Goal: Navigation & Orientation: Find specific page/section

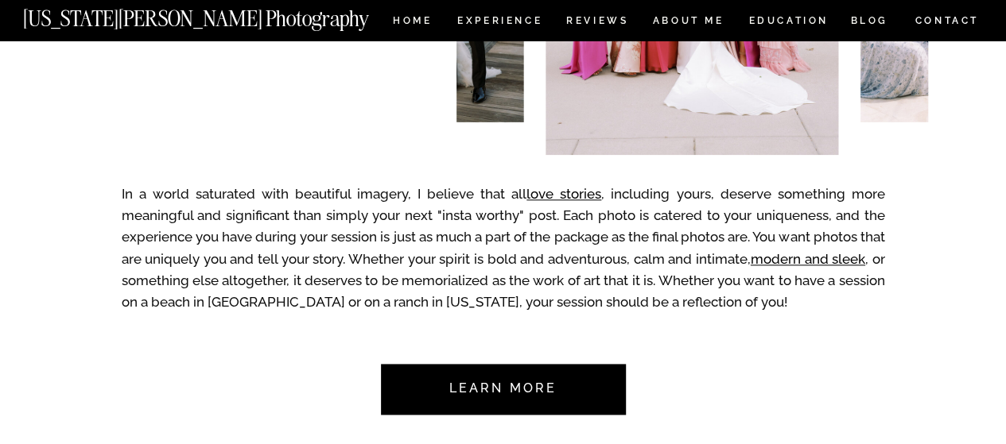
scroll to position [595, 0]
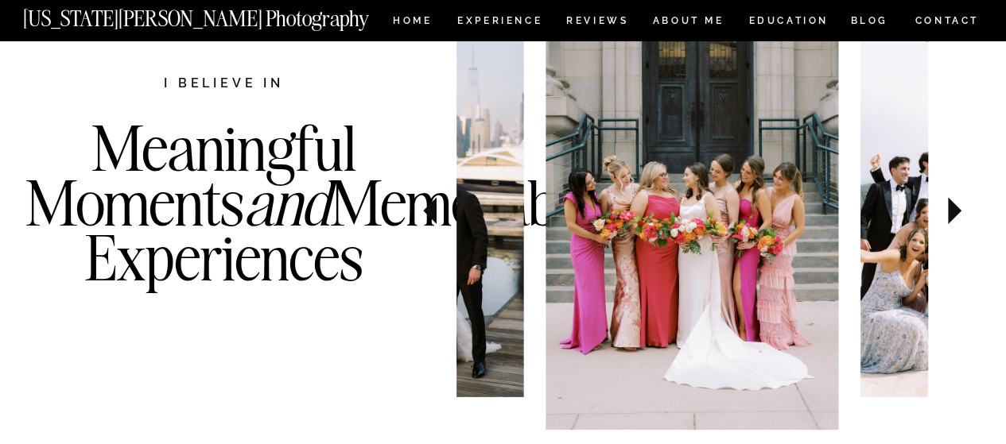
click at [958, 223] on icon at bounding box center [954, 211] width 53 height 56
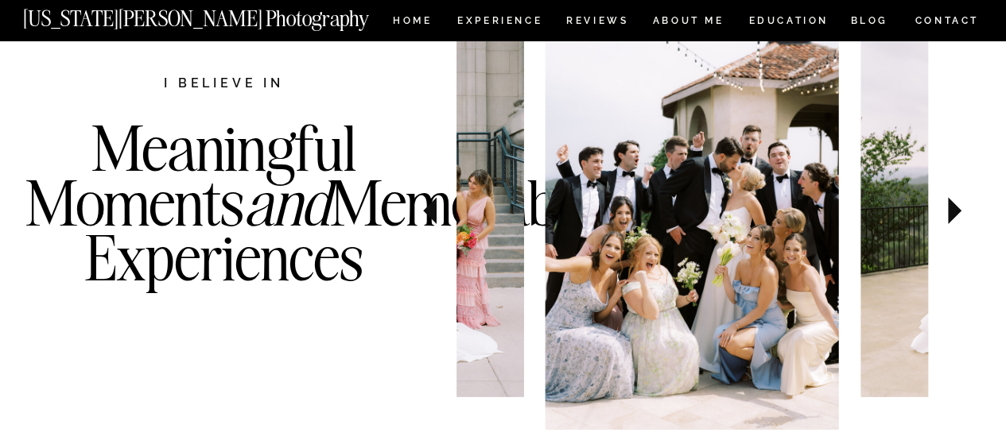
click at [958, 223] on icon at bounding box center [954, 211] width 53 height 56
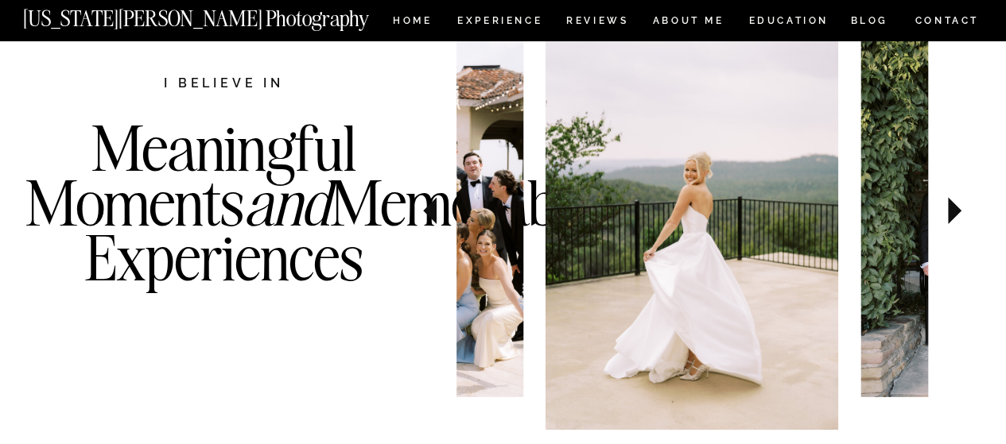
click at [958, 223] on icon at bounding box center [954, 211] width 53 height 56
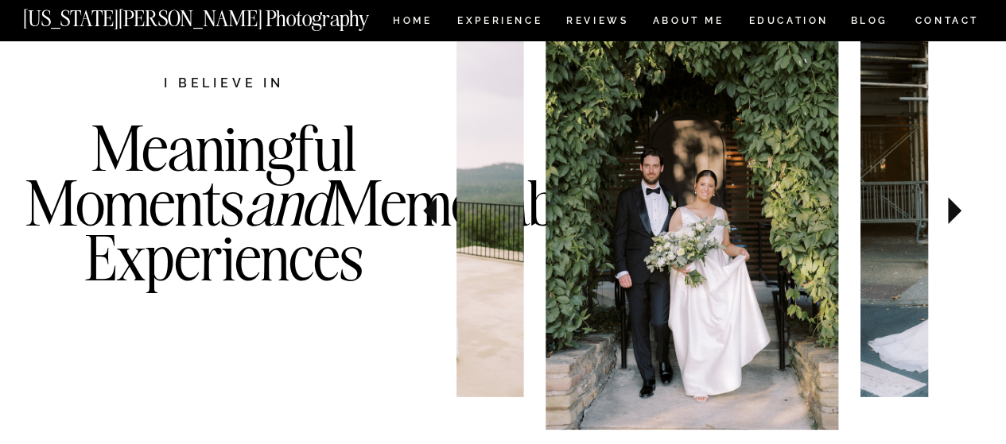
click at [958, 223] on icon at bounding box center [954, 211] width 53 height 56
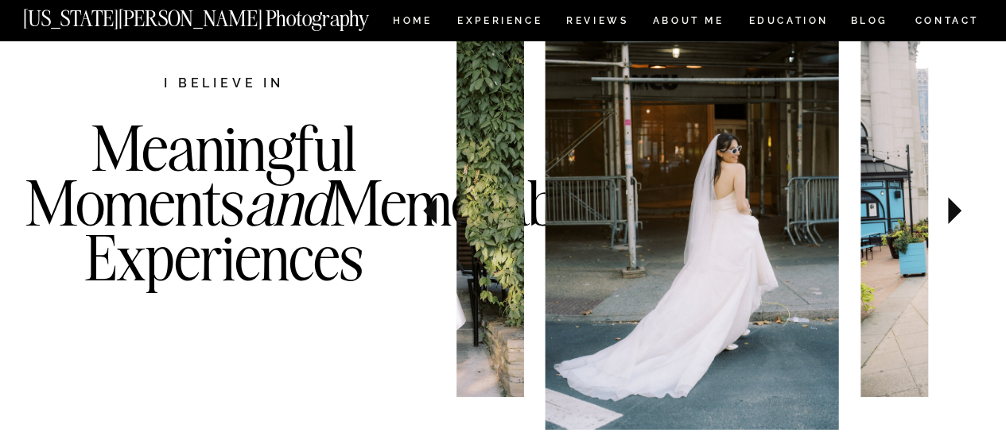
click at [958, 223] on icon at bounding box center [954, 211] width 53 height 56
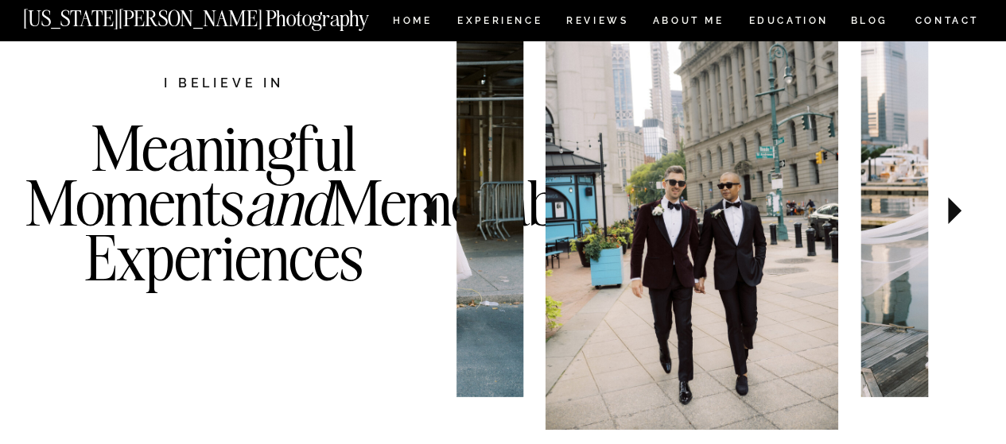
click at [958, 223] on icon at bounding box center [954, 211] width 53 height 56
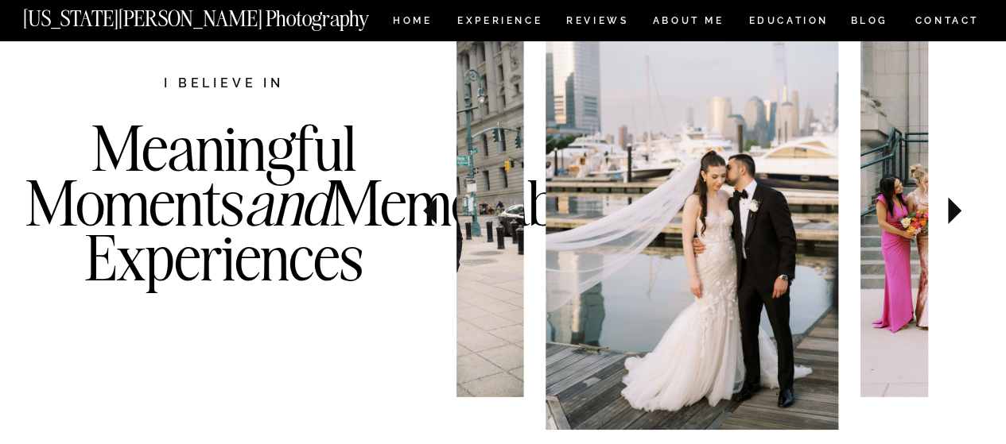
click at [958, 223] on icon at bounding box center [954, 211] width 53 height 56
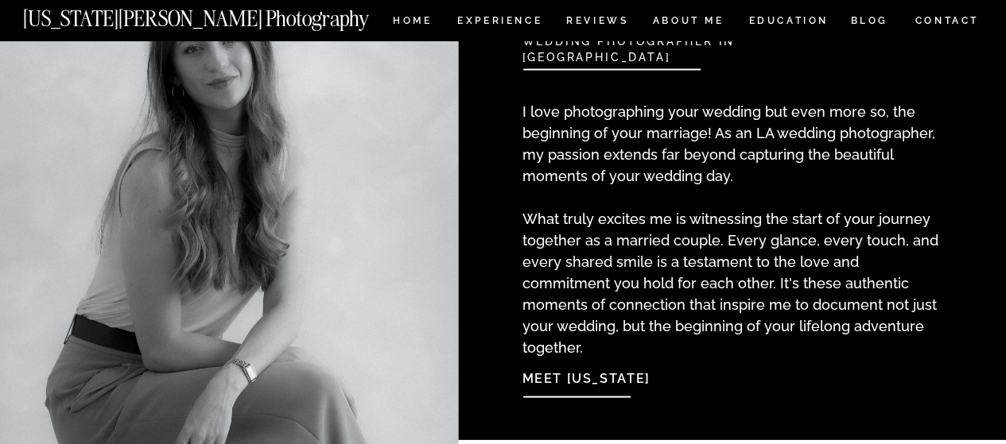
scroll to position [1457, 0]
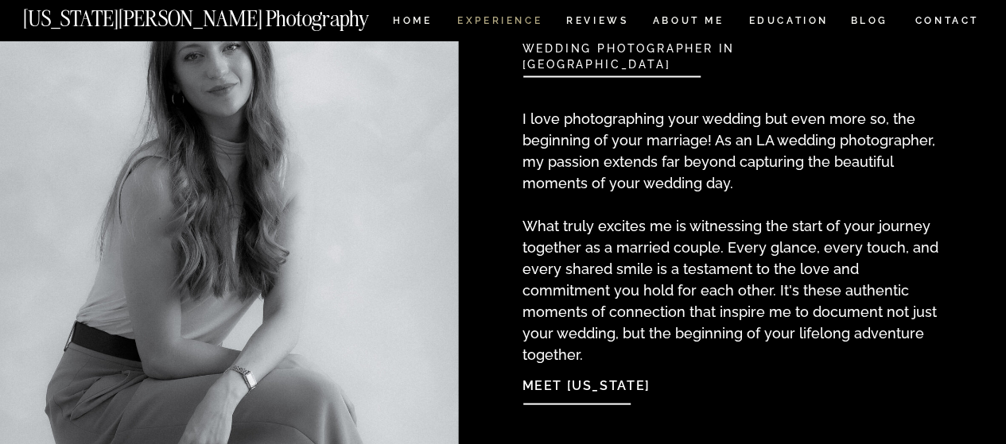
click at [532, 22] on nav "Experience" at bounding box center [498, 23] width 83 height 14
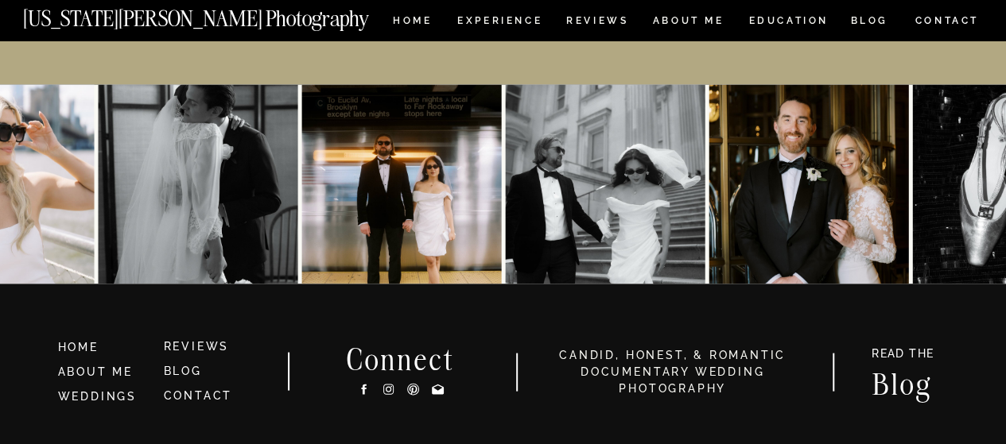
scroll to position [7495, 0]
click at [692, 16] on nav "ABOUT ME" at bounding box center [688, 23] width 72 height 14
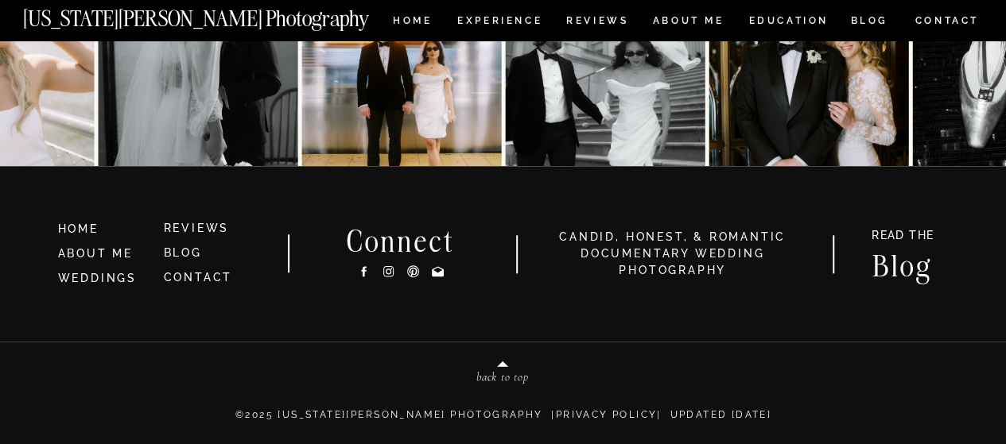
scroll to position [3662, 0]
